Goal: Task Accomplishment & Management: Use online tool/utility

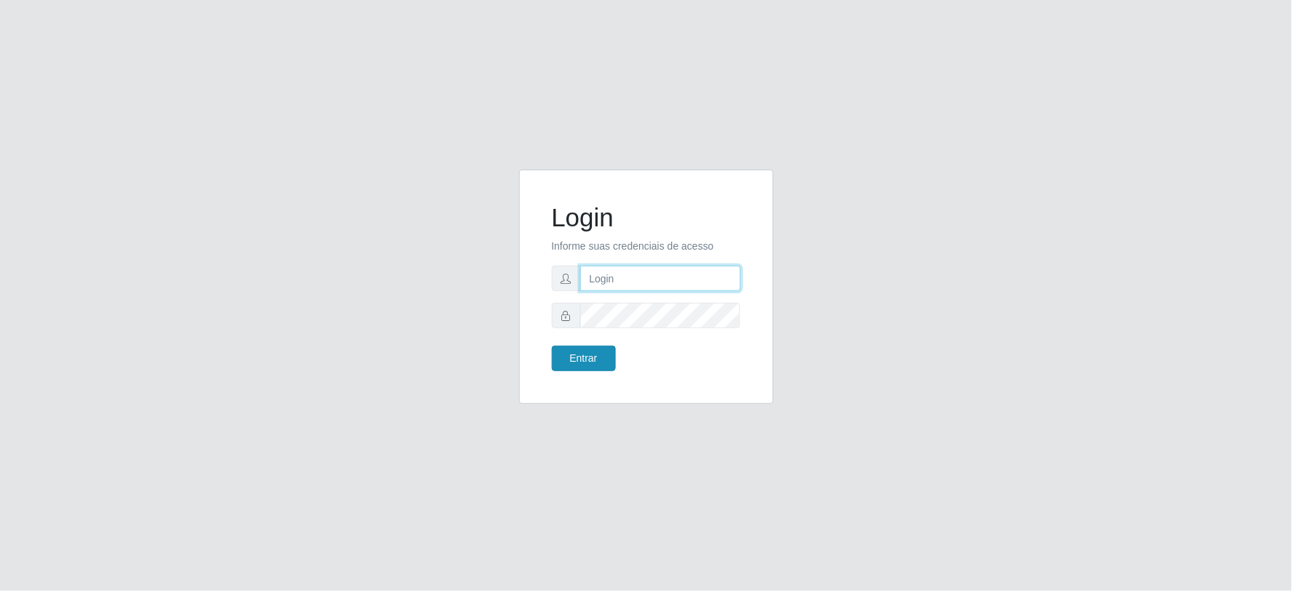
type input "[EMAIL_ADDRESS][DOMAIN_NAME]"
click at [572, 360] on button "Entrar" at bounding box center [584, 357] width 64 height 25
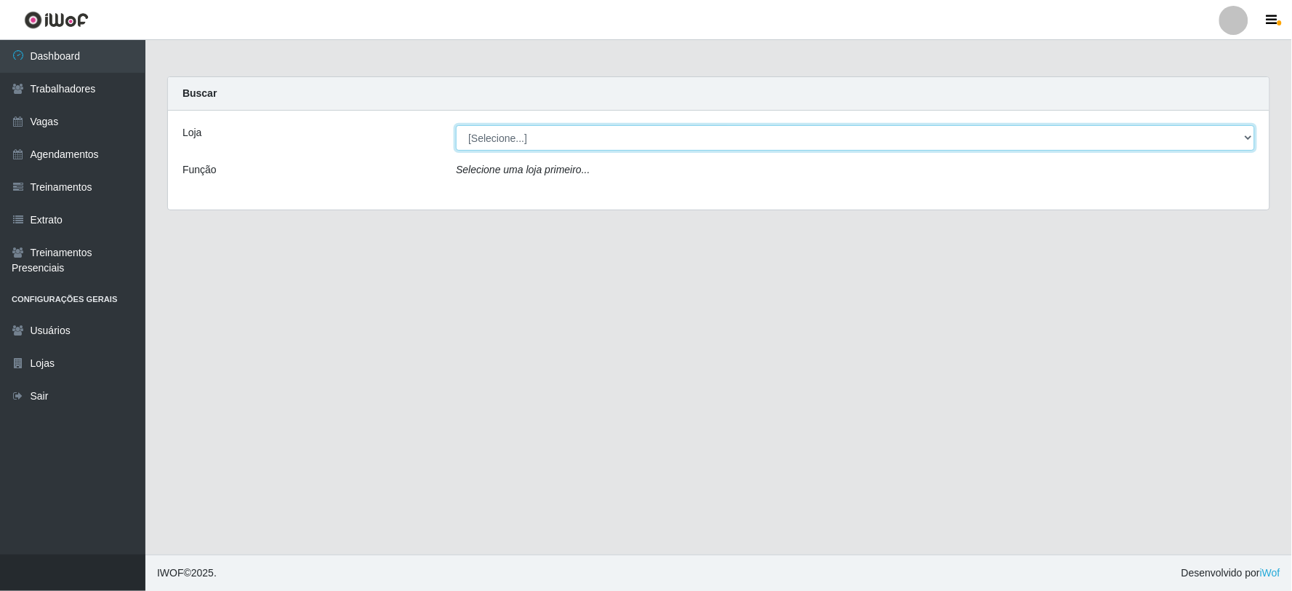
click at [647, 142] on select "[Selecione...] SuperFácil Atacado - Vale do Sol" at bounding box center [855, 137] width 799 height 25
select select "502"
click at [456, 125] on select "[Selecione...] SuperFácil Atacado - Vale do Sol" at bounding box center [855, 137] width 799 height 25
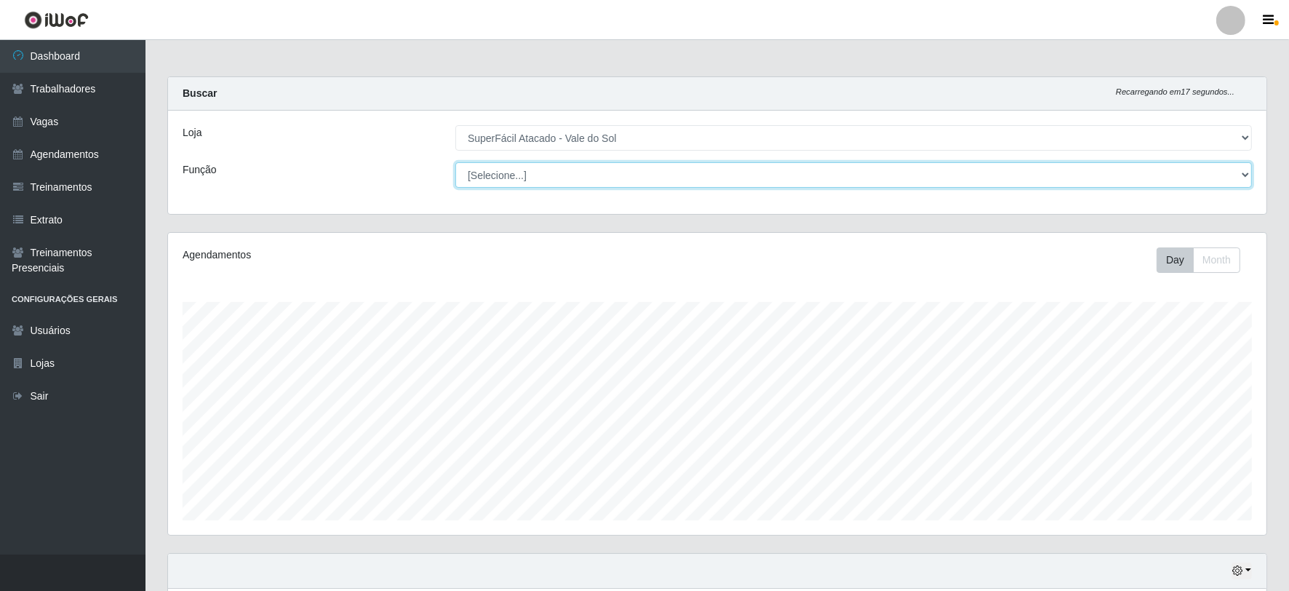
click at [782, 170] on select "[Selecione...] Embalador Embalador + Embalador ++ Operador de Caixa Operador de…" at bounding box center [853, 174] width 796 height 25
select select "22"
click at [455, 162] on select "[Selecione...] Embalador Embalador + Embalador ++ Operador de Caixa Operador de…" at bounding box center [853, 174] width 796 height 25
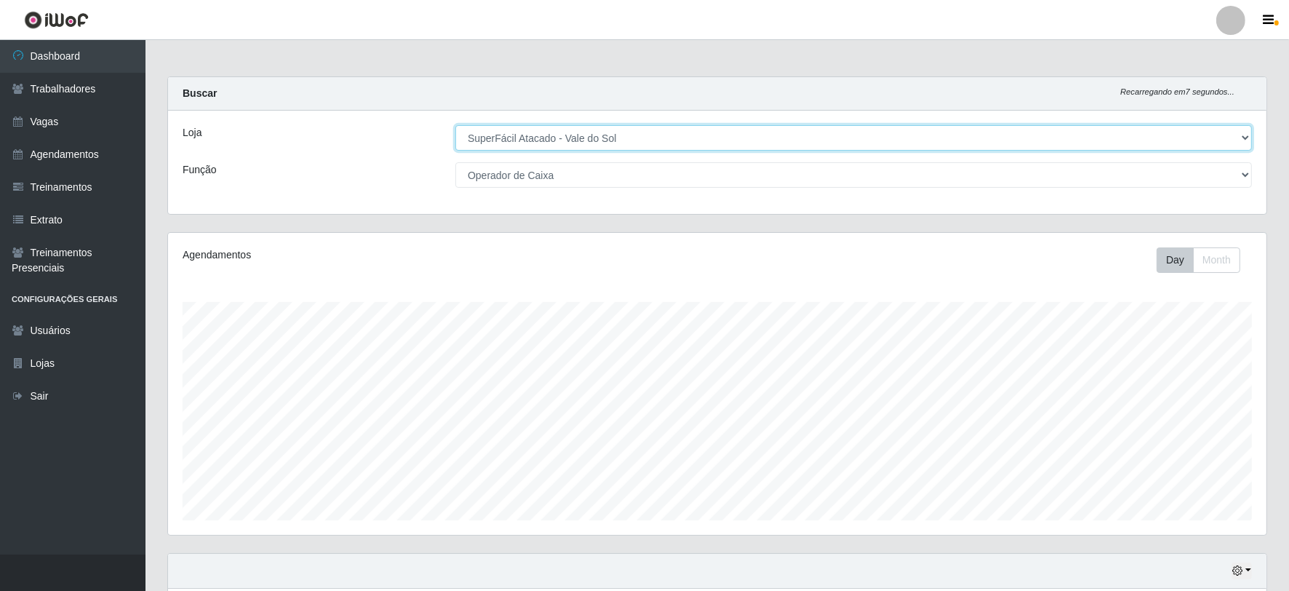
click at [812, 143] on select "[Selecione...] SuperFácil Atacado - Vale do Sol" at bounding box center [853, 137] width 796 height 25
click at [455, 125] on select "[Selecione...] SuperFácil Atacado - Vale do Sol" at bounding box center [853, 137] width 796 height 25
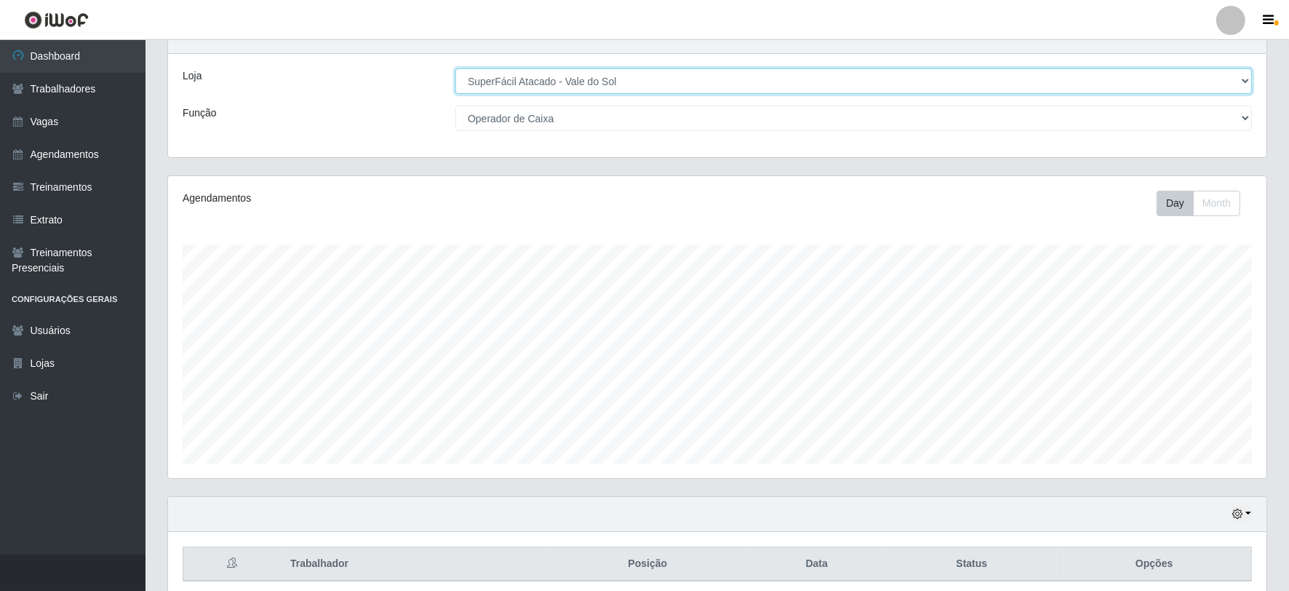
scroll to position [116, 0]
